Goal: Complete application form

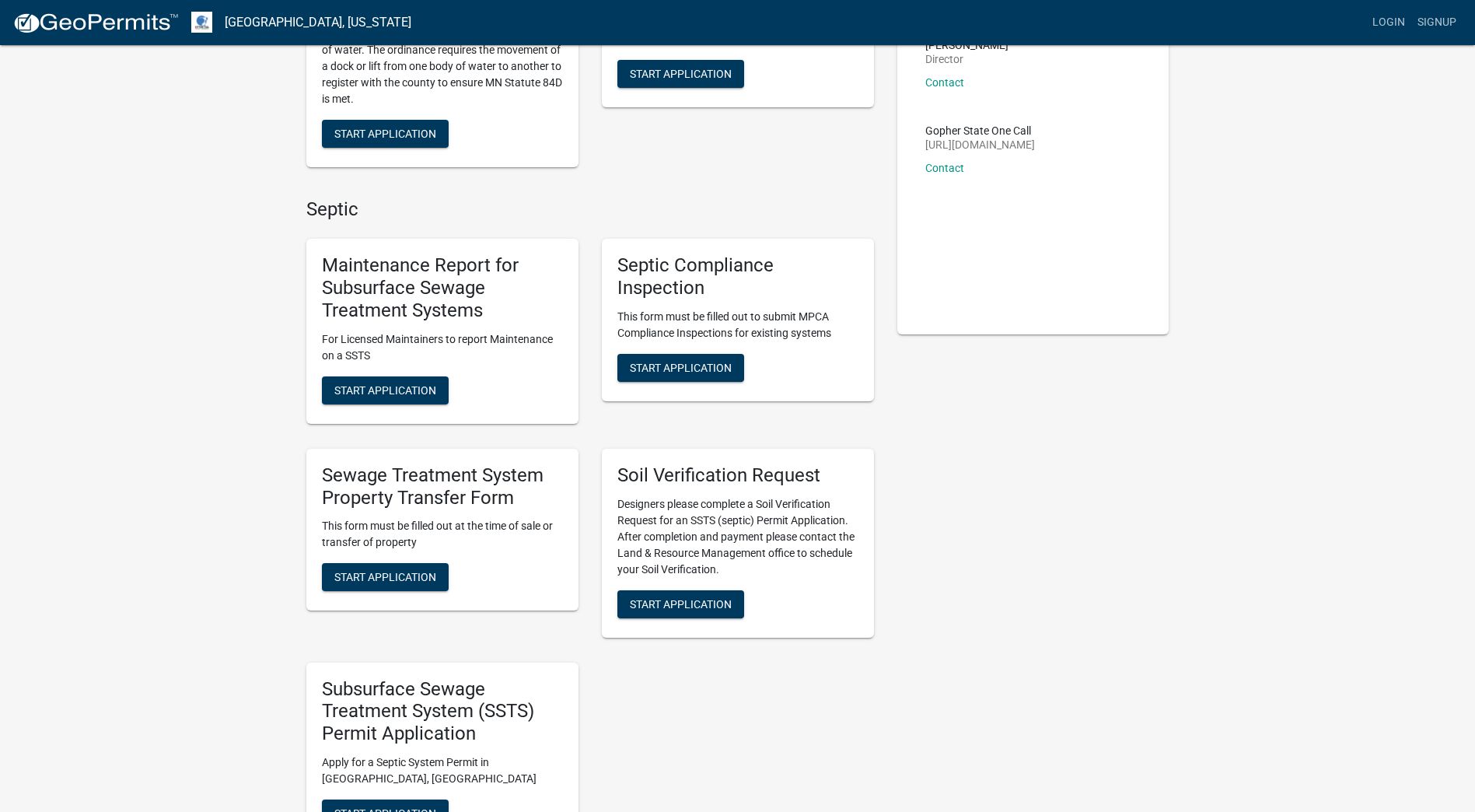
scroll to position [233, 0]
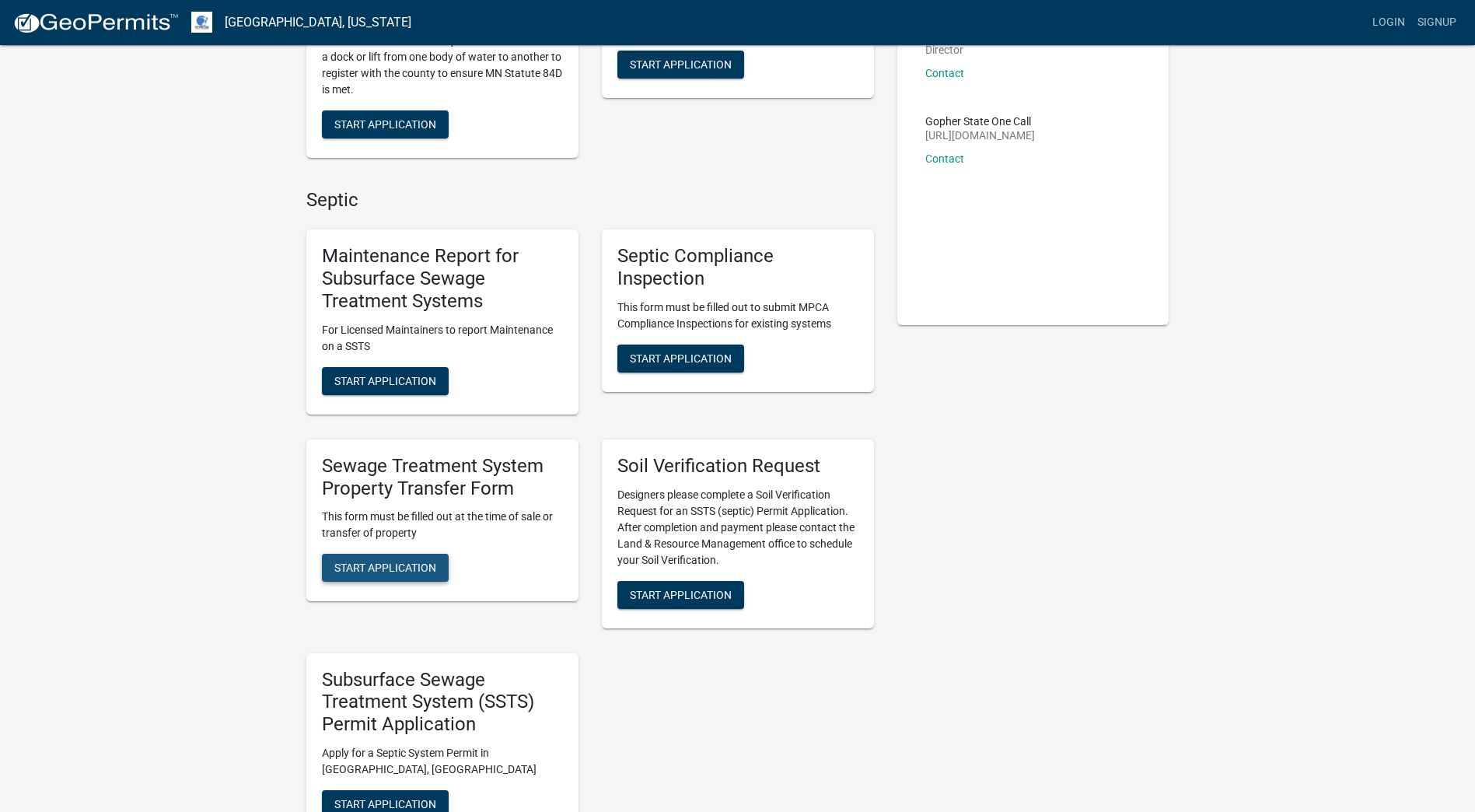
click at [380, 569] on span "Start Application" at bounding box center [385, 567] width 102 height 13
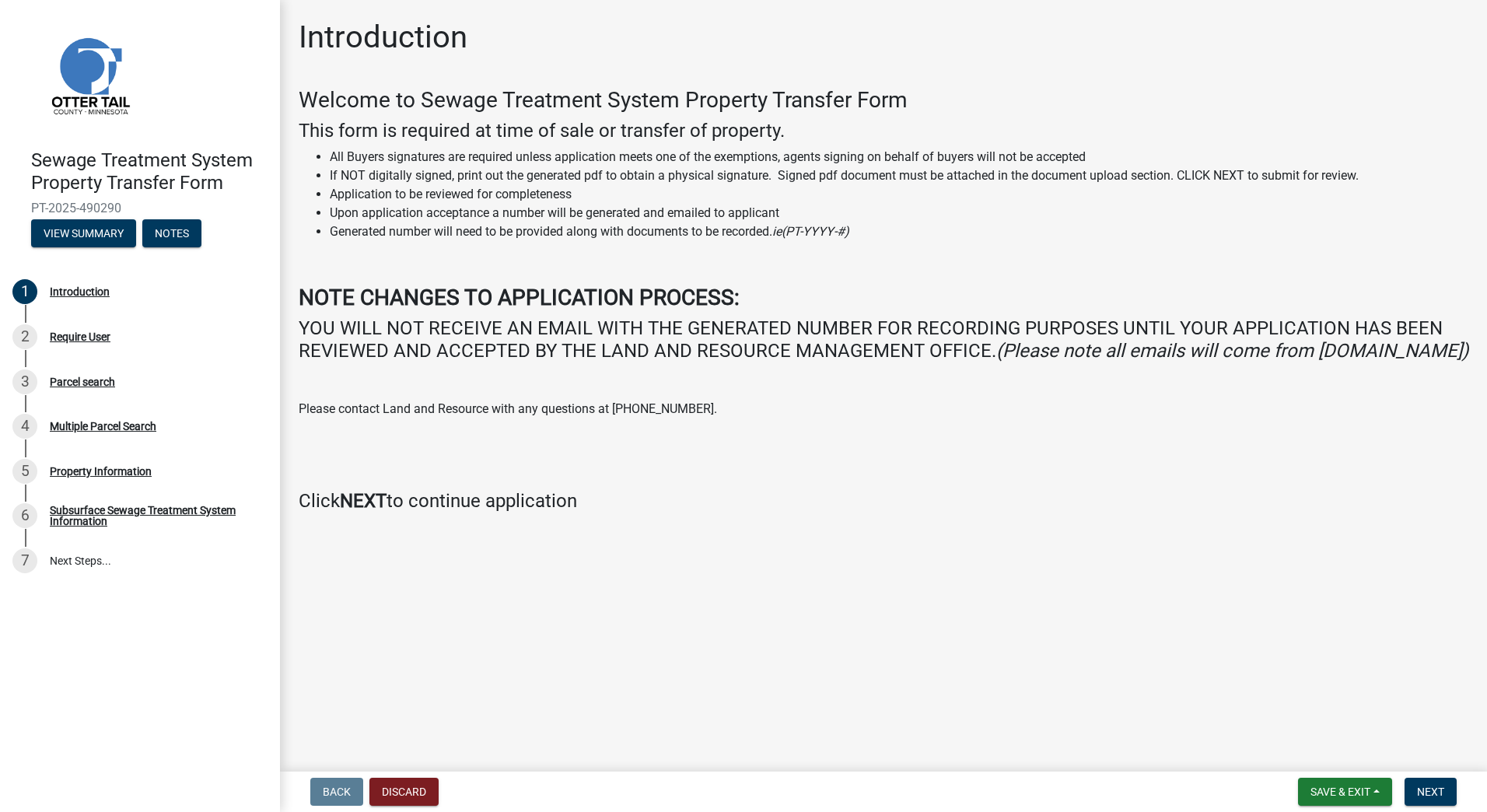
click at [1269, 702] on main "Introduction Welcome to Sewage Treatment System Property Transfer Form This for…" at bounding box center [883, 382] width 1207 height 765
click at [1422, 782] on button "Next" at bounding box center [1431, 791] width 52 height 28
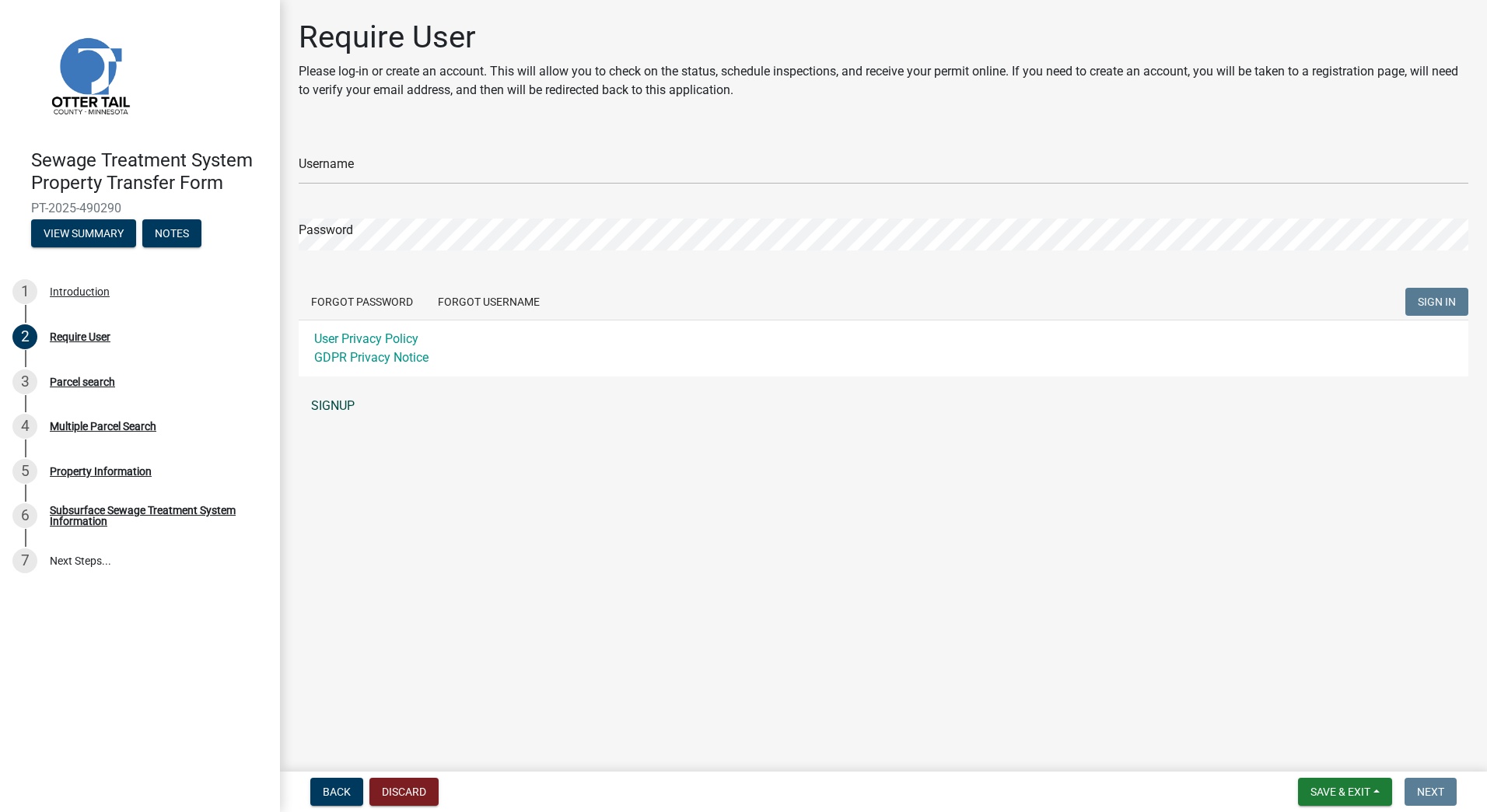
click at [347, 394] on link "SIGNUP" at bounding box center [883, 406] width 1170 height 31
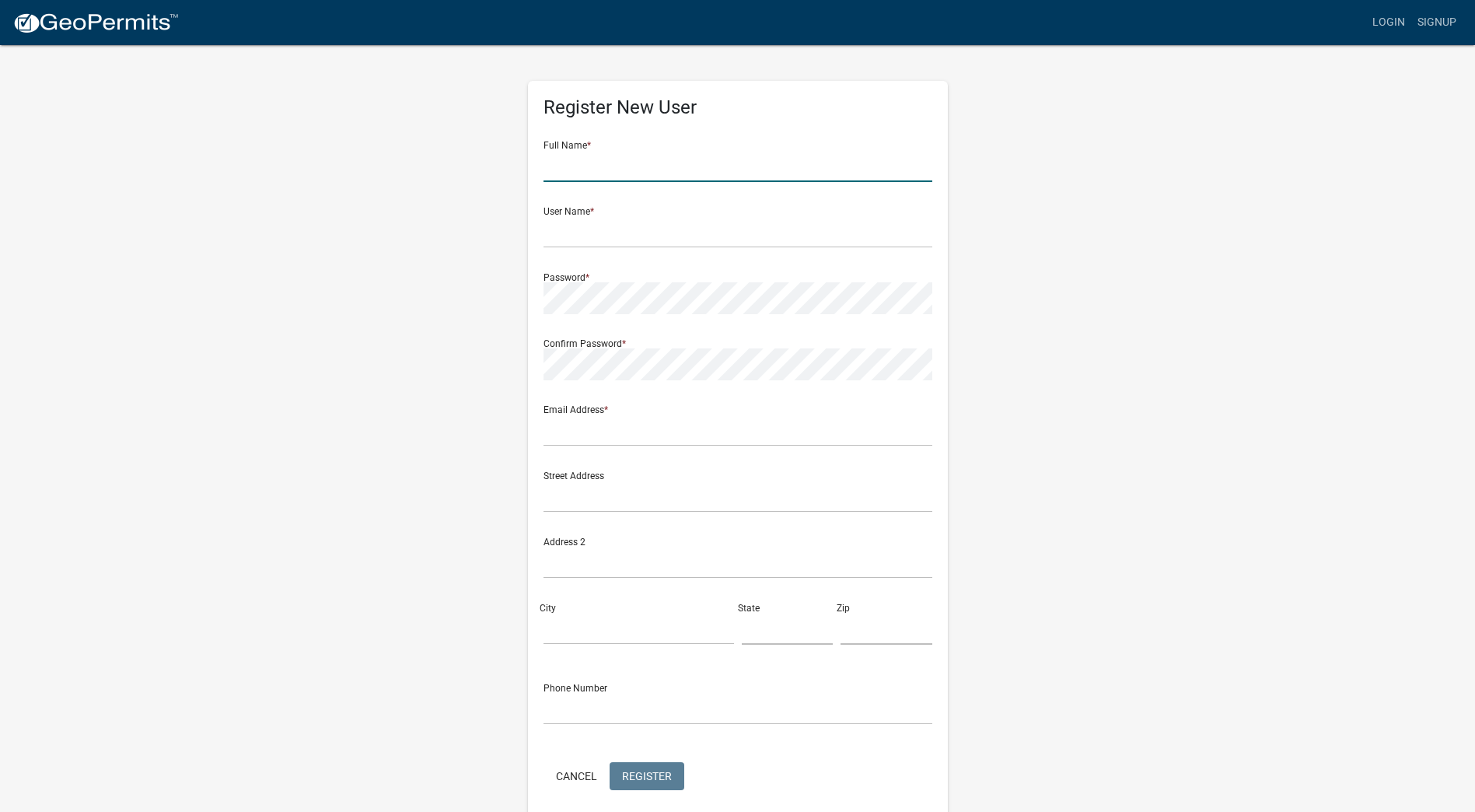
click at [590, 164] on input "text" at bounding box center [738, 166] width 389 height 32
click at [593, 162] on input "[PERSON_NAME]" at bounding box center [738, 166] width 389 height 32
type input "[PERSON_NAME]"
type input "brado2622"
click at [542, 298] on div "Register New User Full Name * [PERSON_NAME] User Name * brado2622 Password * Co…" at bounding box center [738, 452] width 420 height 743
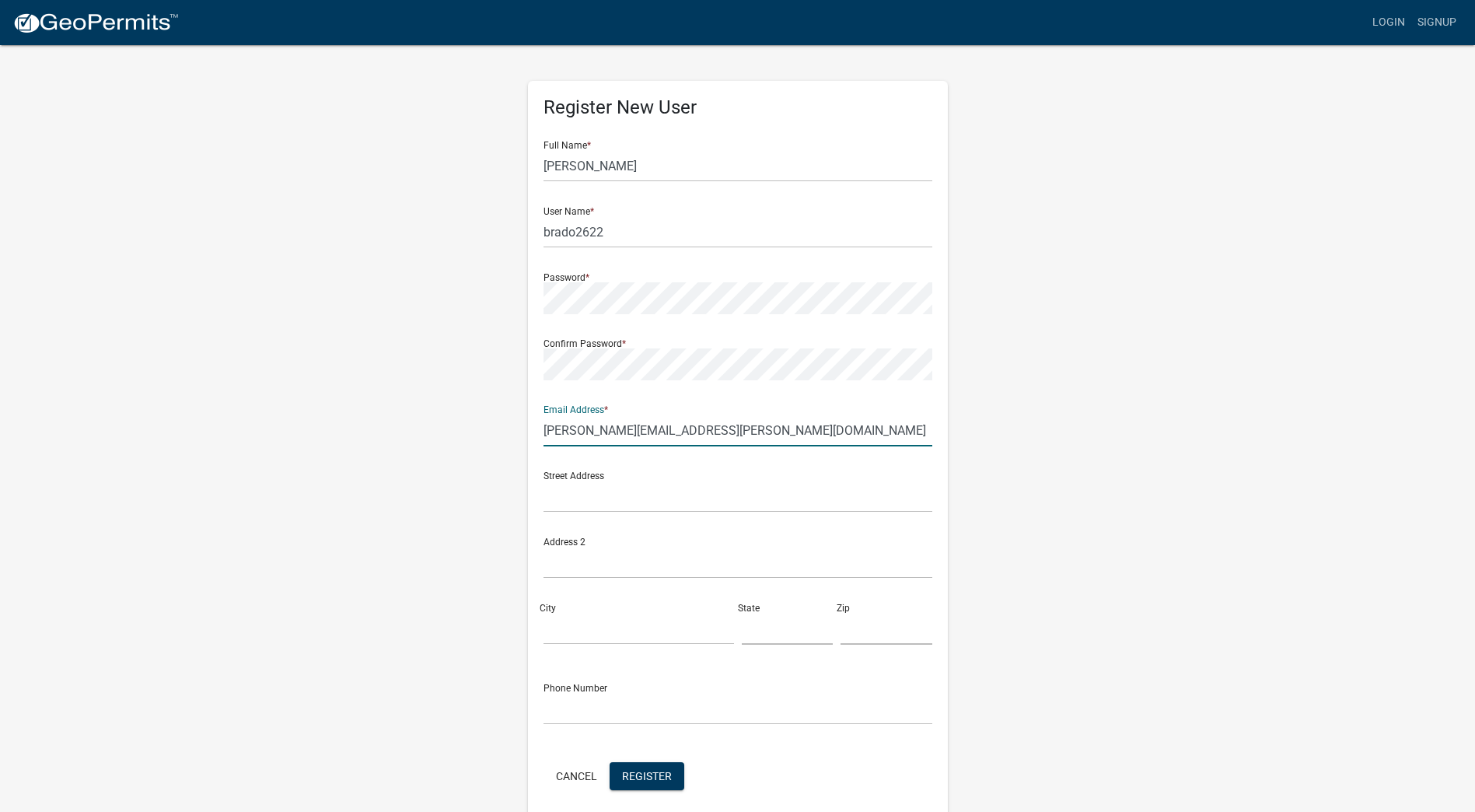
type input "[PERSON_NAME][EMAIL_ADDRESS][PERSON_NAME][DOMAIN_NAME]"
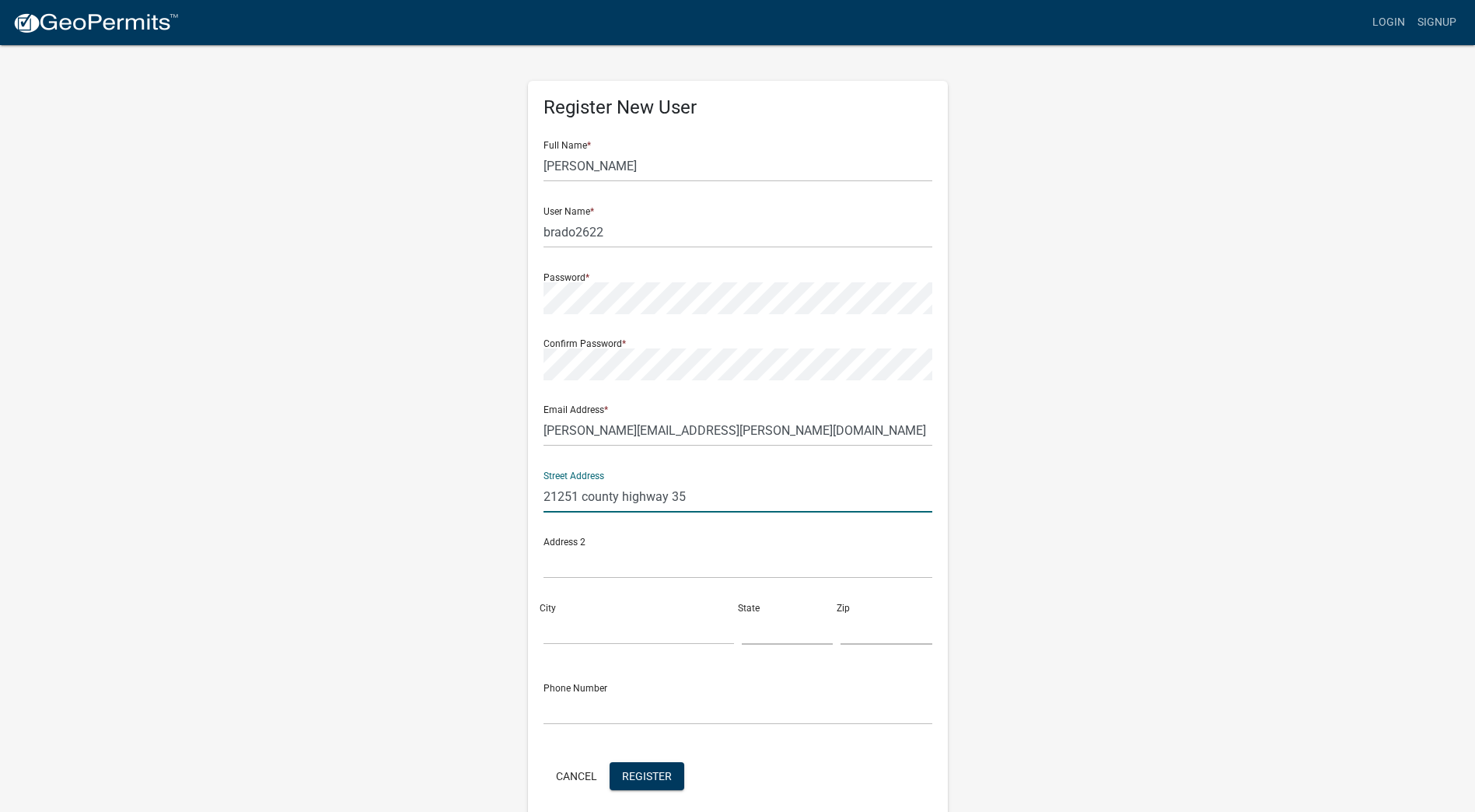
type input "21251 county highway 35"
type input "[PERSON_NAME]"
type input "mn"
type input "56586"
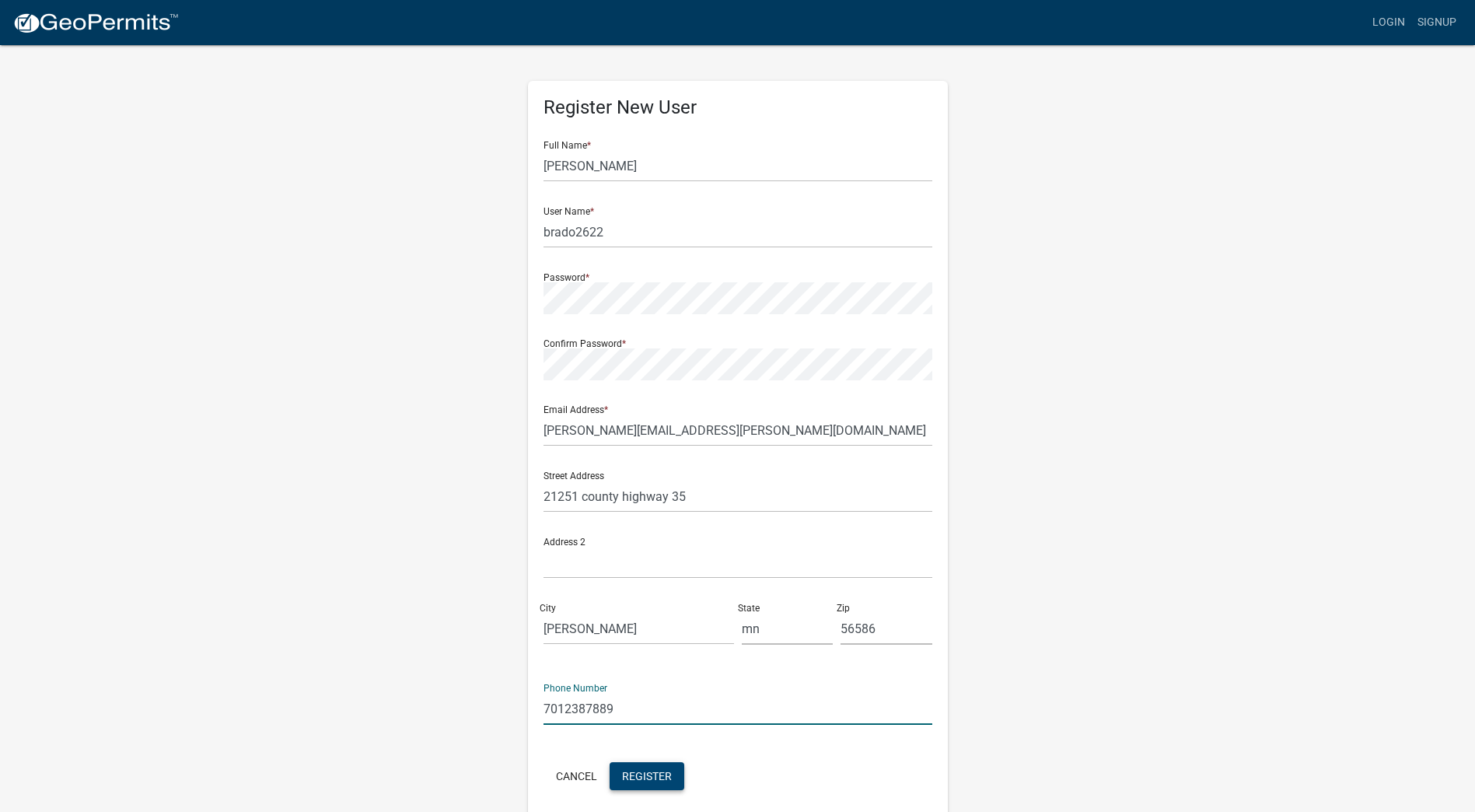
type input "7012387889"
click at [641, 769] on span "Register" at bounding box center [647, 775] width 50 height 13
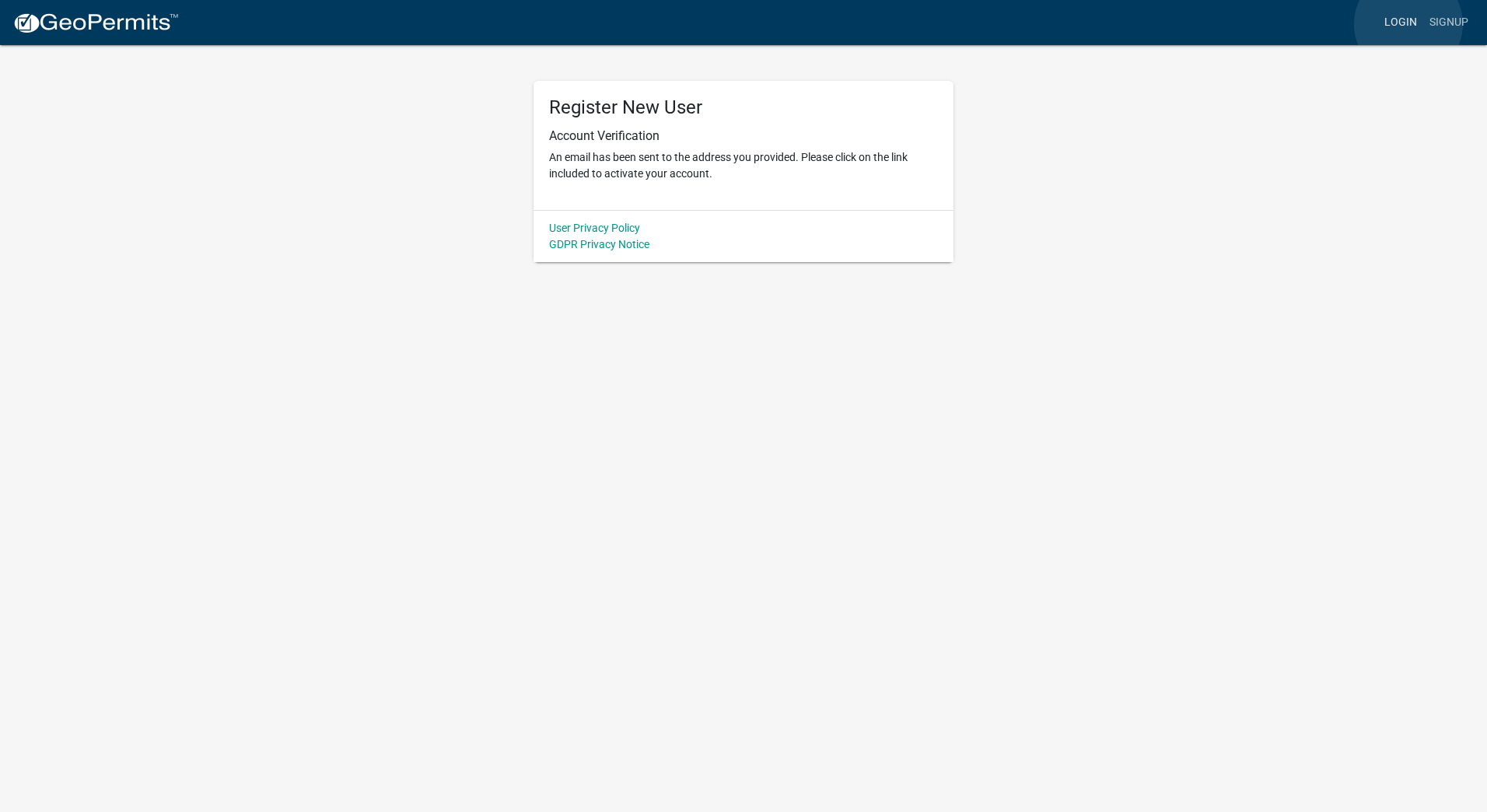
click at [1408, 25] on link "Login" at bounding box center [1400, 22] width 45 height 30
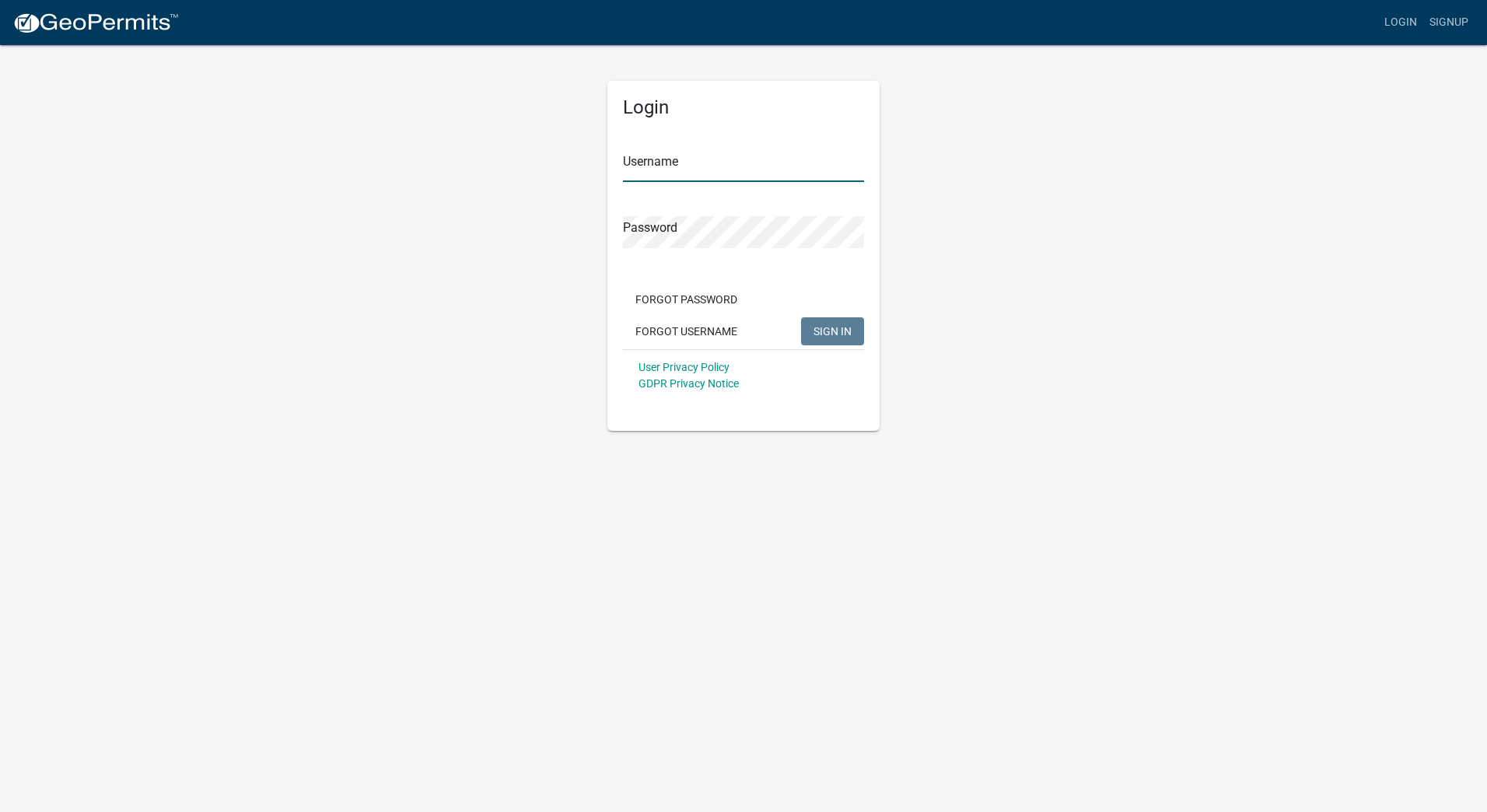
click at [666, 171] on input "Username" at bounding box center [743, 166] width 241 height 32
type input "brado2622"
click at [829, 330] on span "SIGN IN" at bounding box center [832, 330] width 38 height 13
